Goal: Use online tool/utility: Use online tool/utility

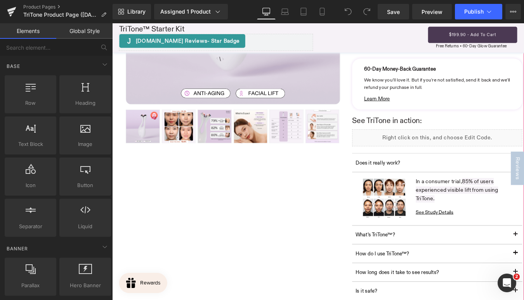
scroll to position [186, 0]
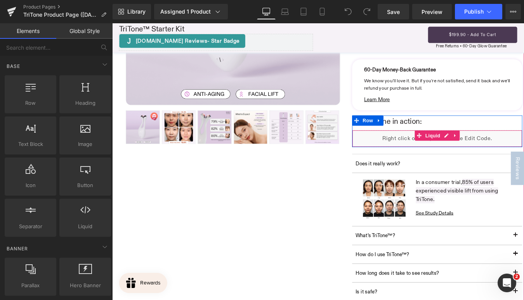
click at [424, 155] on div "Liquid" at bounding box center [482, 154] width 194 height 19
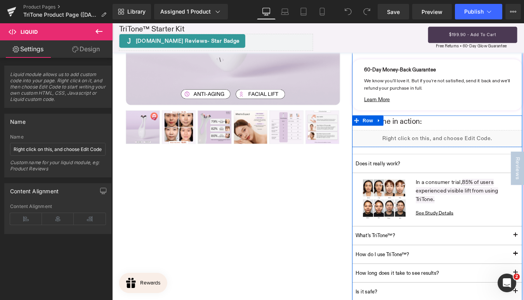
click at [523, 140] on div "See TriTone in action: Heading Liquid" at bounding box center [482, 147] width 194 height 33
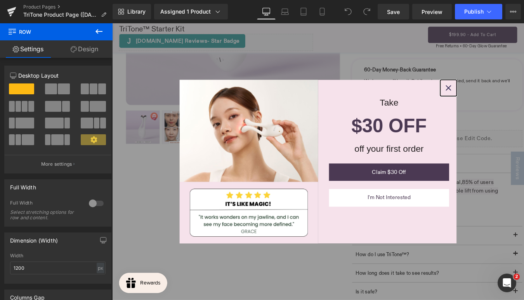
click at [492, 98] on icon "close icon" at bounding box center [495, 97] width 6 height 6
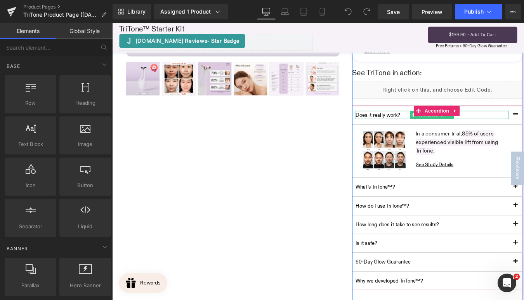
scroll to position [199, 0]
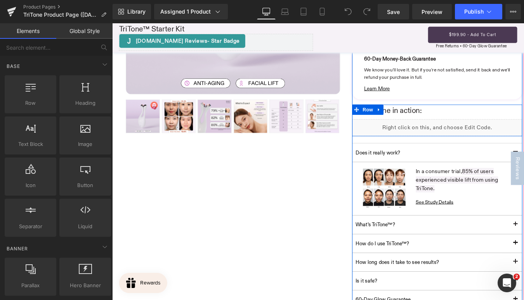
click at [398, 128] on div "See TriTone in action: Heading Liquid" at bounding box center [482, 134] width 194 height 33
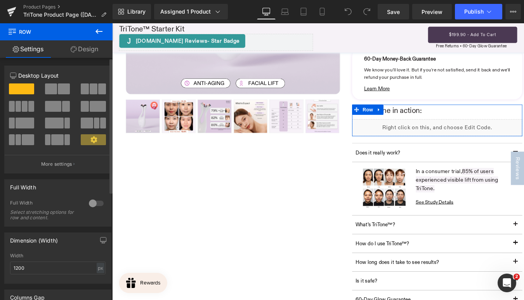
click at [91, 140] on icon at bounding box center [93, 139] width 7 height 7
click at [69, 161] on p "More settings" at bounding box center [56, 164] width 31 height 7
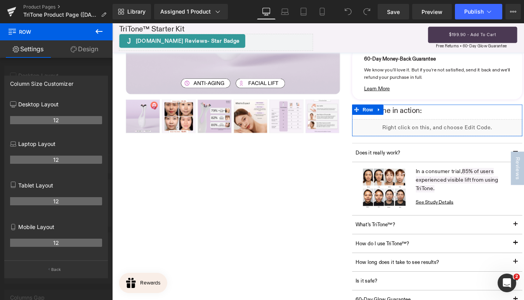
click at [67, 73] on div at bounding box center [56, 163] width 112 height 280
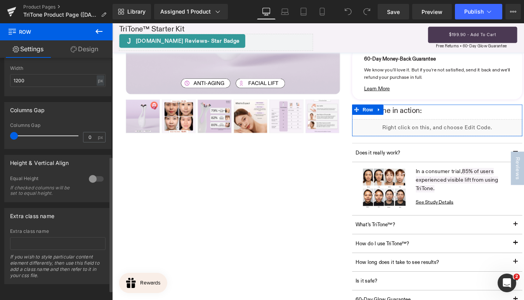
scroll to position [0, 0]
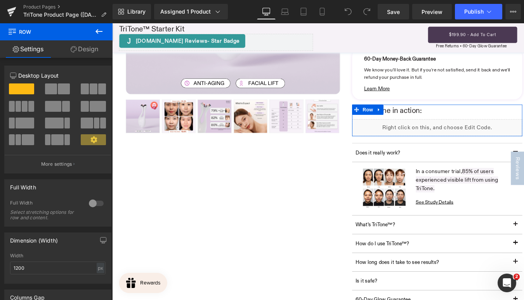
click at [90, 50] on link "Design" at bounding box center [84, 48] width 56 height 17
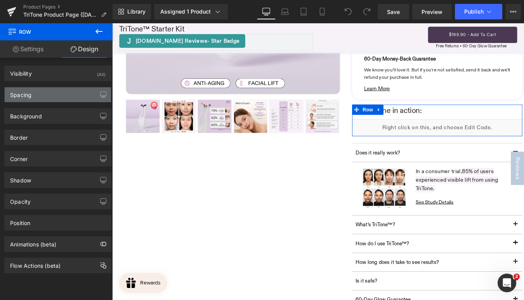
click at [66, 92] on div "Spacing" at bounding box center [58, 94] width 106 height 15
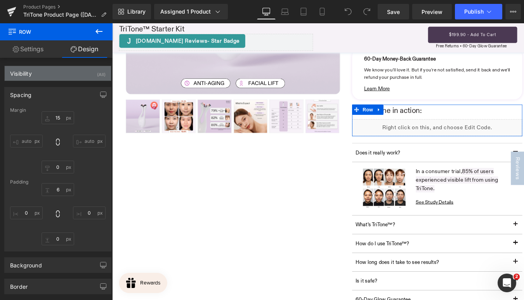
click at [64, 74] on div "Visibility (All)" at bounding box center [58, 73] width 106 height 15
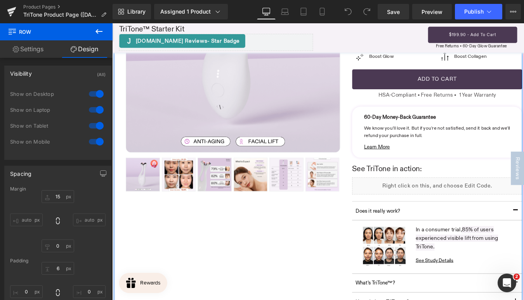
scroll to position [132, 0]
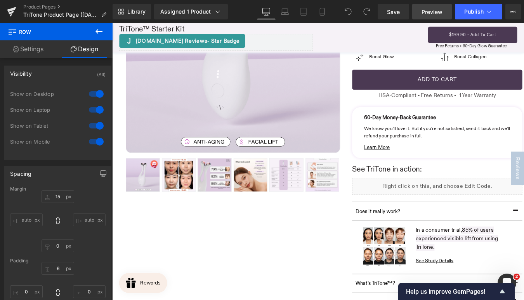
click at [425, 13] on span "Preview" at bounding box center [431, 12] width 21 height 8
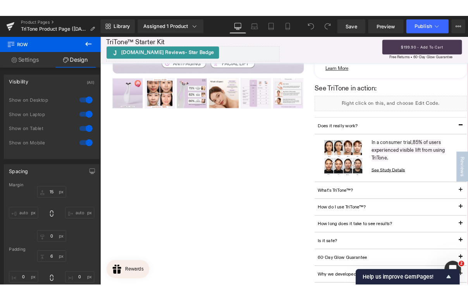
scroll to position [229, 0]
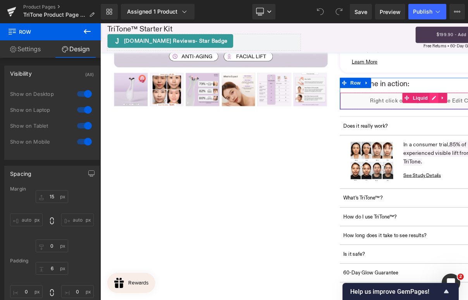
click at [475, 107] on div "Liquid" at bounding box center [471, 111] width 194 height 19
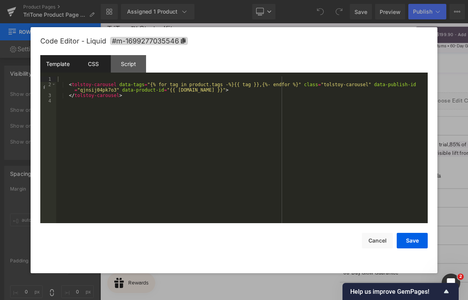
click at [97, 64] on div "CSS" at bounding box center [93, 63] width 35 height 17
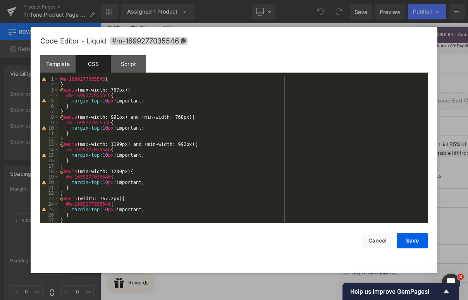
click at [103, 149] on div "#m-1699277035546 { } @ media (max-width: 767px) { #m-1699277035546 { margin-top…" at bounding box center [242, 154] width 366 height 157
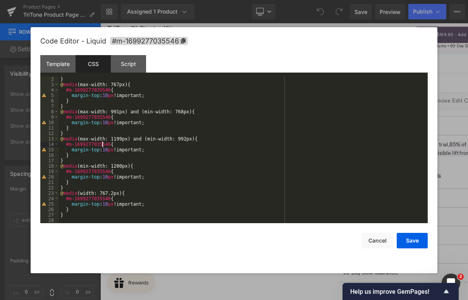
scroll to position [0, 0]
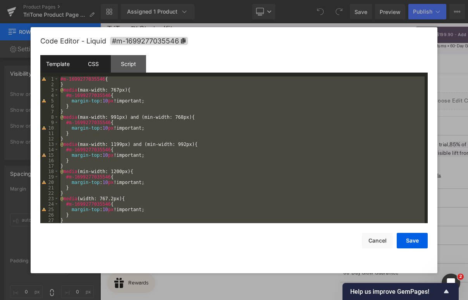
click at [61, 64] on div "Template" at bounding box center [57, 63] width 35 height 17
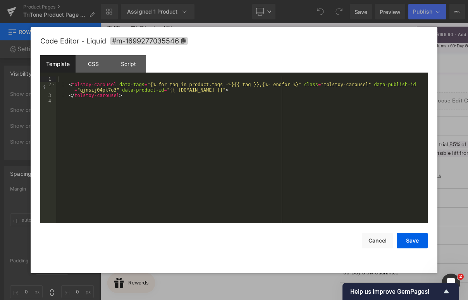
click at [92, 95] on div "< tolstoy-carousel data-tags = "{% for tag in product.tags -%}{{ tag }},{%- end…" at bounding box center [242, 154] width 372 height 157
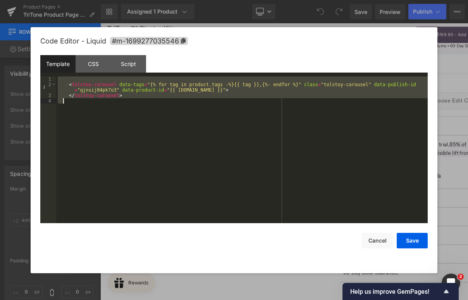
click at [230, 152] on div "< tolstoy-carousel data-tags = "{% for tag in product.tags -%}{{ tag }},{%- end…" at bounding box center [242, 154] width 372 height 157
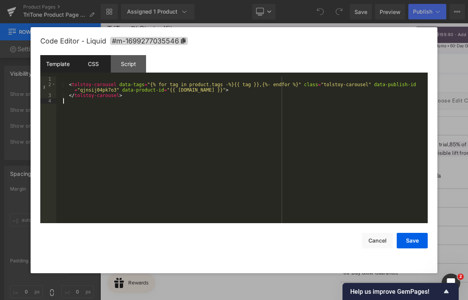
click at [87, 71] on div "CSS" at bounding box center [93, 63] width 35 height 17
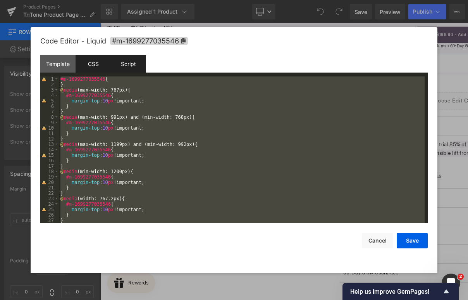
click at [126, 66] on div "Script" at bounding box center [128, 63] width 35 height 17
